Goal: Task Accomplishment & Management: Manage account settings

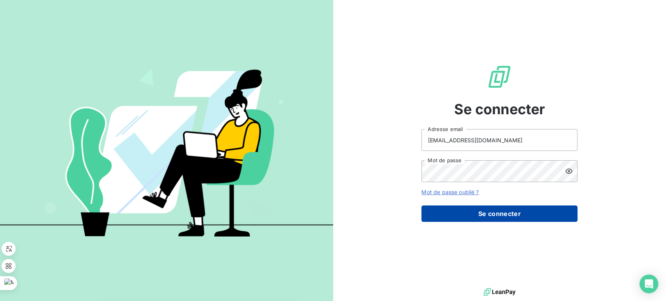
click at [506, 206] on button "Se connecter" at bounding box center [499, 214] width 156 height 16
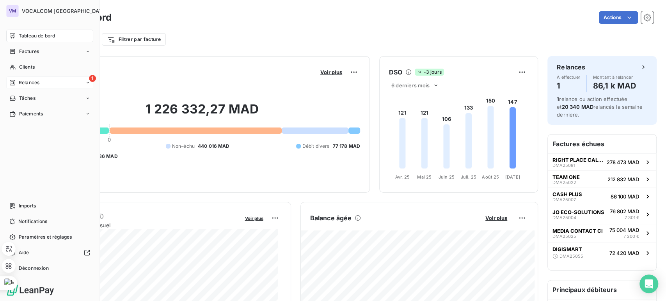
click at [41, 82] on div "1 Relances" at bounding box center [49, 82] width 87 height 12
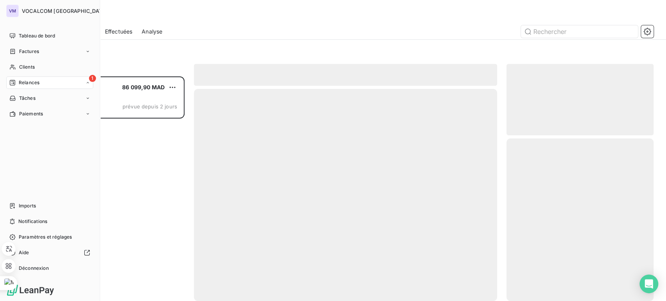
scroll to position [218, 140]
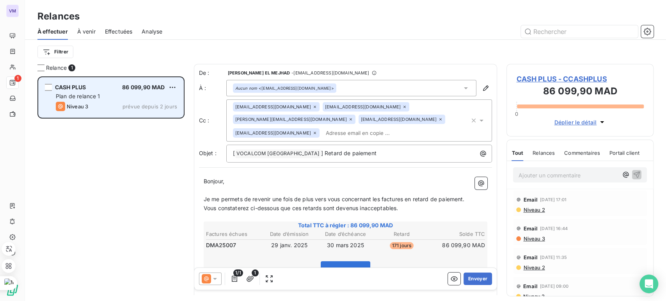
click at [177, 81] on div "CASH PLUS 86 099,90 MAD Plan de relance 1 Niveau 3 prévue depuis 2 jours" at bounding box center [111, 98] width 145 height 40
click at [169, 93] on div "Plan de relance 1" at bounding box center [116, 96] width 121 height 8
click at [171, 91] on html "VM 1 Relances À effectuer À venir Effectuées Analyse Filtrer Relance 1 CASH PLU…" at bounding box center [333, 150] width 666 height 301
click at [164, 100] on div "Replanifier cette action" at bounding box center [139, 103] width 70 height 12
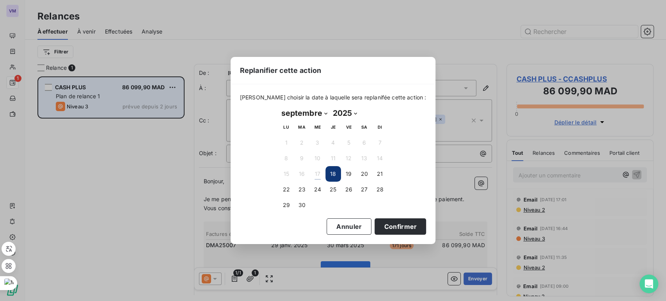
click at [322, 114] on select "janvier février mars avril mai juin juillet août septembre octobre novembre déc…" at bounding box center [305, 113] width 52 height 12
select select "9"
click at [279, 107] on select "janvier février mars avril mai juin juillet août septembre octobre novembre déc…" at bounding box center [305, 113] width 52 height 12
click at [312, 172] on button "15" at bounding box center [318, 174] width 16 height 16
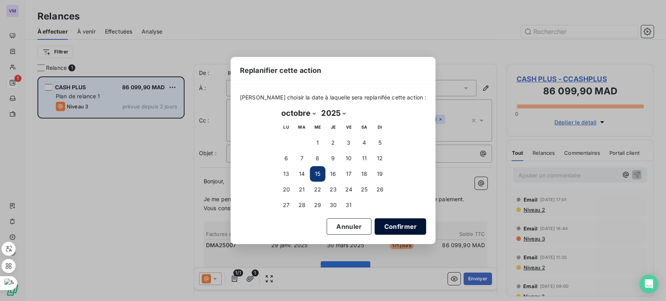
click at [375, 228] on button "Confirmer" at bounding box center [401, 227] width 52 height 16
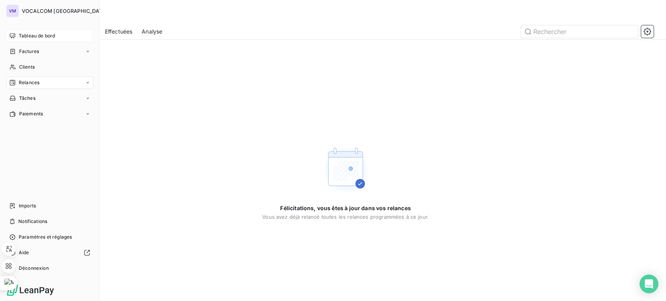
click at [11, 33] on icon at bounding box center [12, 36] width 6 height 6
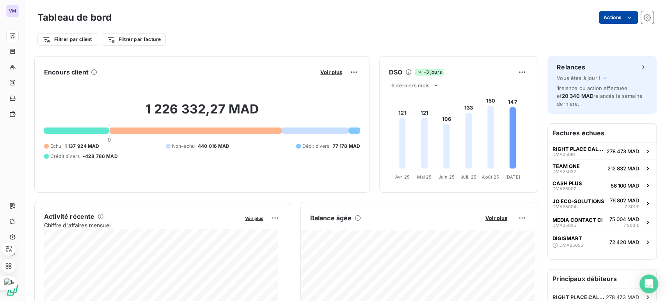
click at [623, 23] on html "VM Tableau de bord Actions Filtrer par client Filtrer par facture Encours clien…" at bounding box center [333, 150] width 666 height 301
click at [637, 19] on html "VM Tableau de bord Actions Exporter le tableau de bord Filtrer par client Filtr…" at bounding box center [333, 150] width 666 height 301
click at [643, 19] on icon "button" at bounding box center [647, 18] width 8 height 8
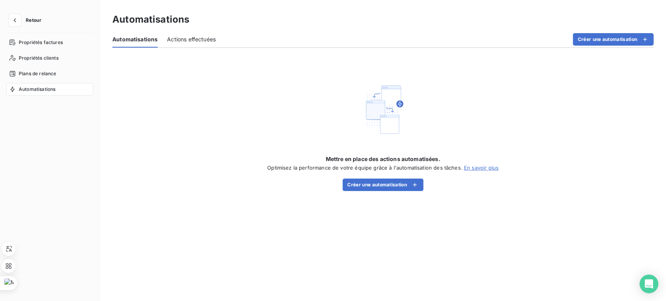
click at [180, 44] on div "Actions effectuées" at bounding box center [191, 39] width 49 height 16
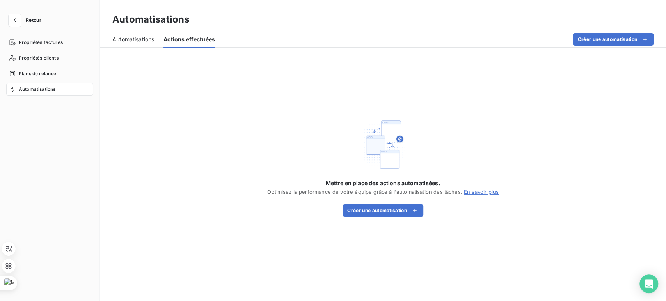
click at [144, 39] on span "Automatisations" at bounding box center [133, 40] width 42 height 8
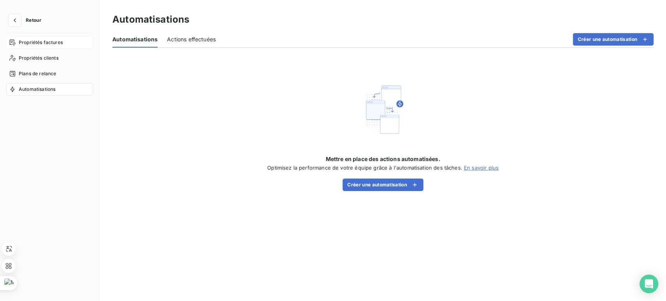
click at [59, 40] on span "Propriétés factures" at bounding box center [41, 42] width 44 height 7
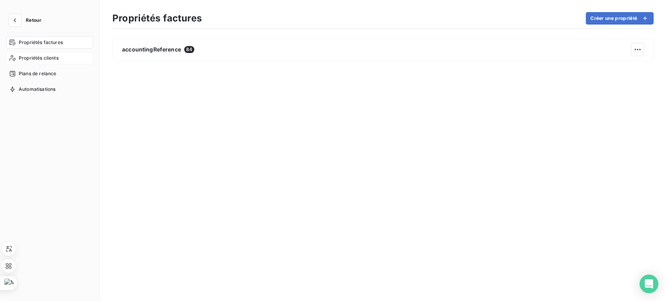
click at [46, 60] on span "Propriétés clients" at bounding box center [39, 58] width 40 height 7
click at [19, 23] on button "button" at bounding box center [15, 20] width 12 height 12
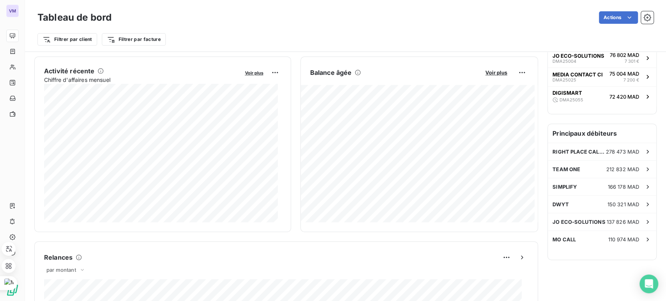
scroll to position [147, 0]
